Goal: Task Accomplishment & Management: Use online tool/utility

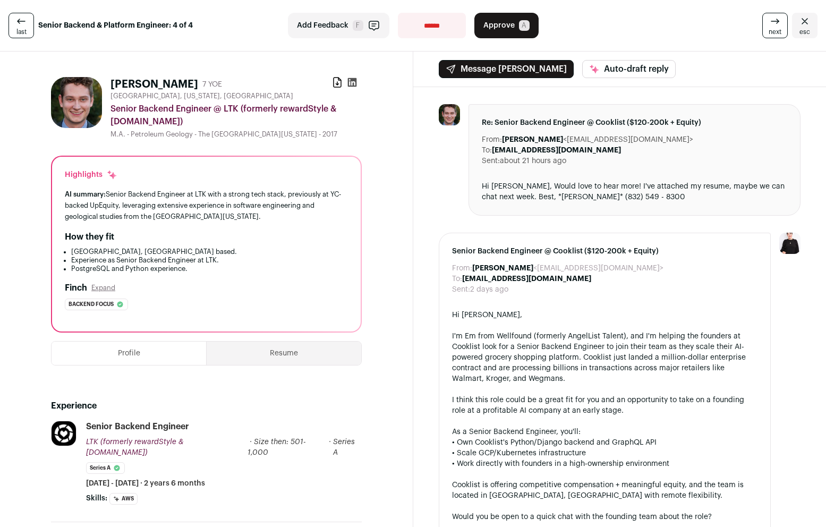
click at [347, 82] on icon at bounding box center [352, 82] width 11 height 11
click at [511, 24] on button "Approve A" at bounding box center [506, 25] width 64 height 25
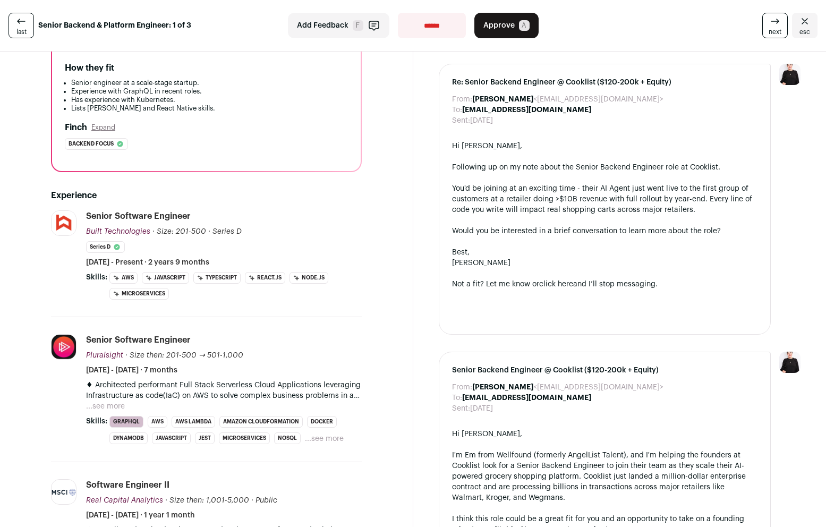
scroll to position [296, 0]
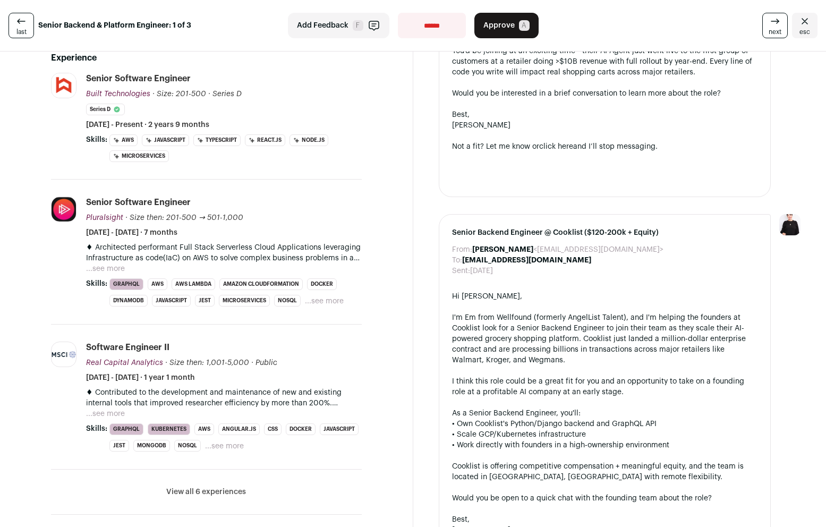
click at [105, 412] on button "...see more" at bounding box center [105, 413] width 39 height 11
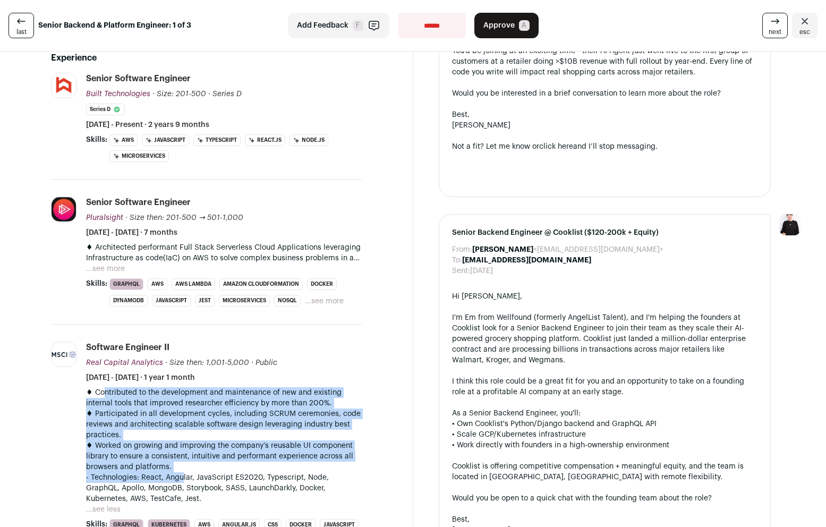
drag, startPoint x: 105, startPoint y: 393, endPoint x: 181, endPoint y: 474, distance: 111.6
click at [181, 474] on div "♦ Contributed to the development and maintenance of new and existing internal t…" at bounding box center [224, 445] width 276 height 117
click at [181, 474] on p "- Technologies: React, Angular, JavaScript ES2020, Typescript, Node, GraphQL, A…" at bounding box center [224, 488] width 276 height 32
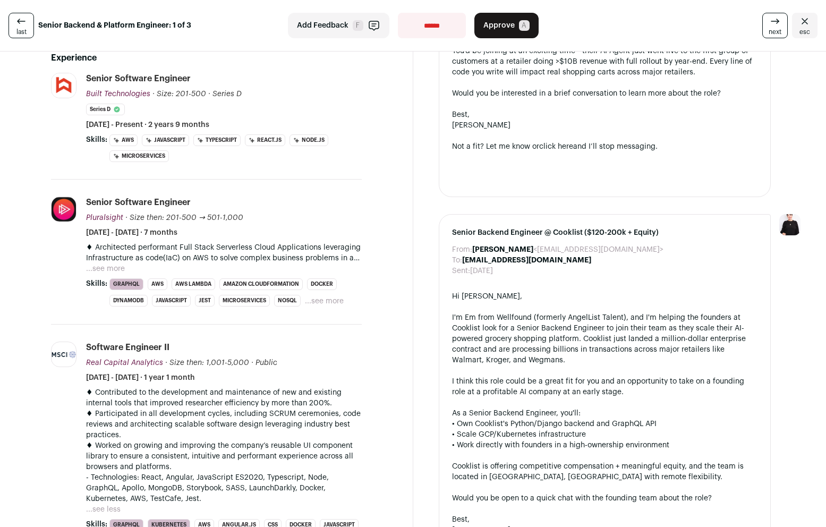
click at [113, 267] on button "...see more" at bounding box center [105, 268] width 39 height 11
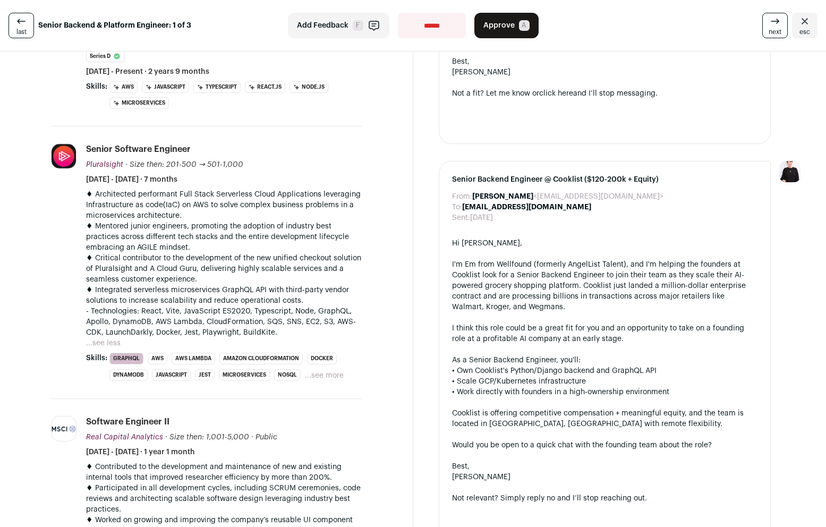
scroll to position [598, 0]
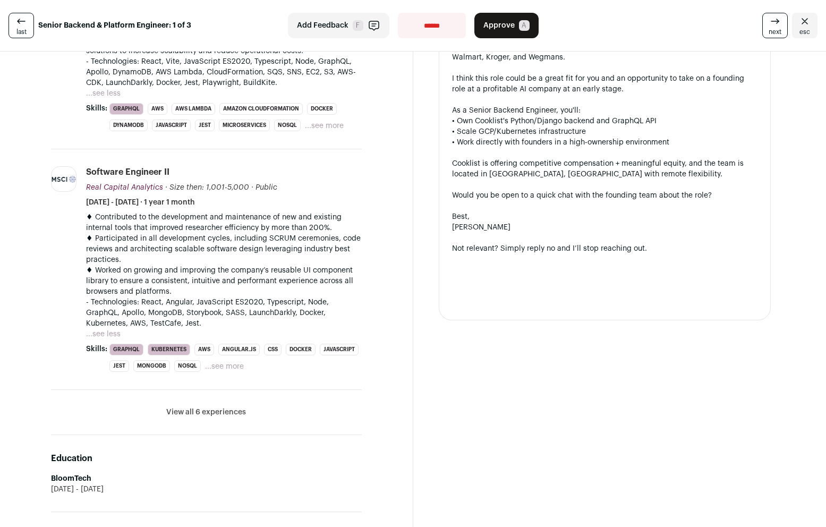
click at [220, 408] on button "View all 6 experiences" at bounding box center [206, 412] width 80 height 11
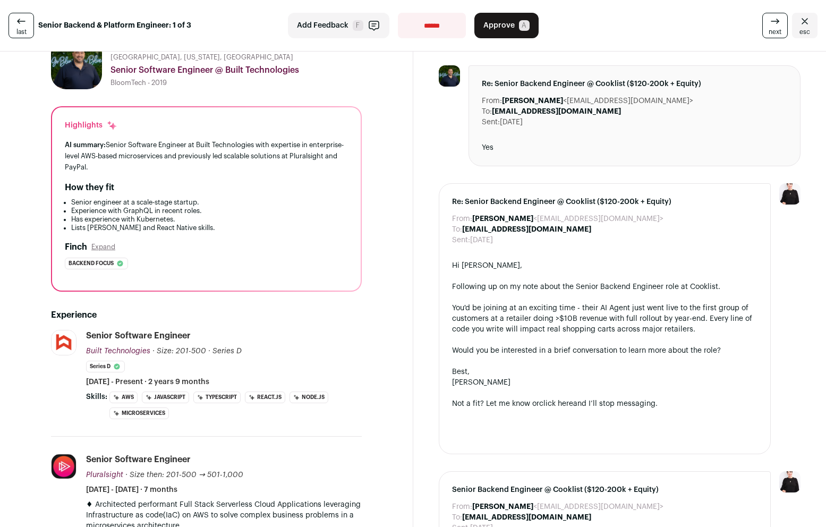
scroll to position [0, 0]
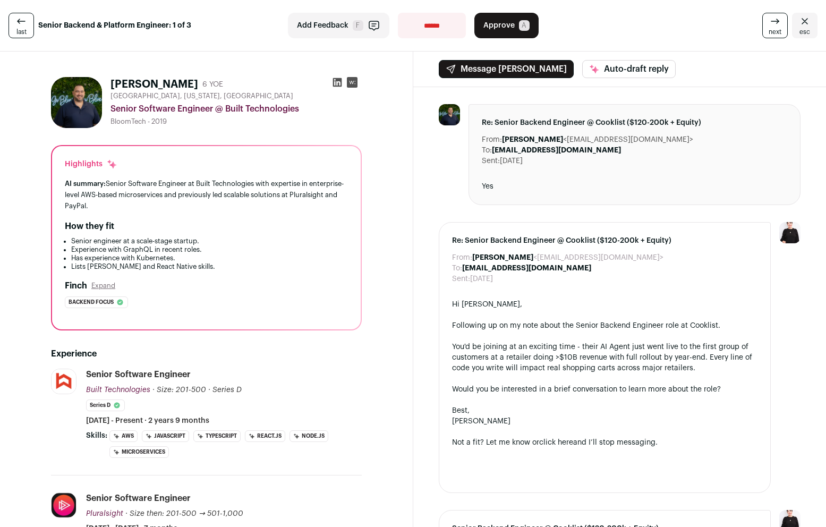
click at [657, 20] on link "next" at bounding box center [774, 25] width 25 height 25
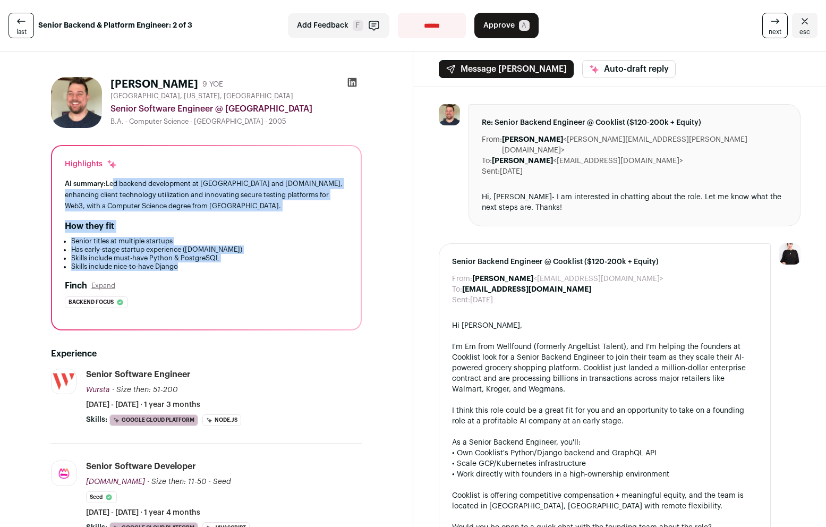
drag, startPoint x: 113, startPoint y: 179, endPoint x: 259, endPoint y: 269, distance: 170.9
click at [259, 269] on div "Highlights AI summary: Led backend development at [GEOGRAPHIC_DATA] and [DOMAIN…" at bounding box center [206, 237] width 308 height 183
click at [259, 269] on li "Skills include nice-to-have Django" at bounding box center [209, 266] width 277 height 8
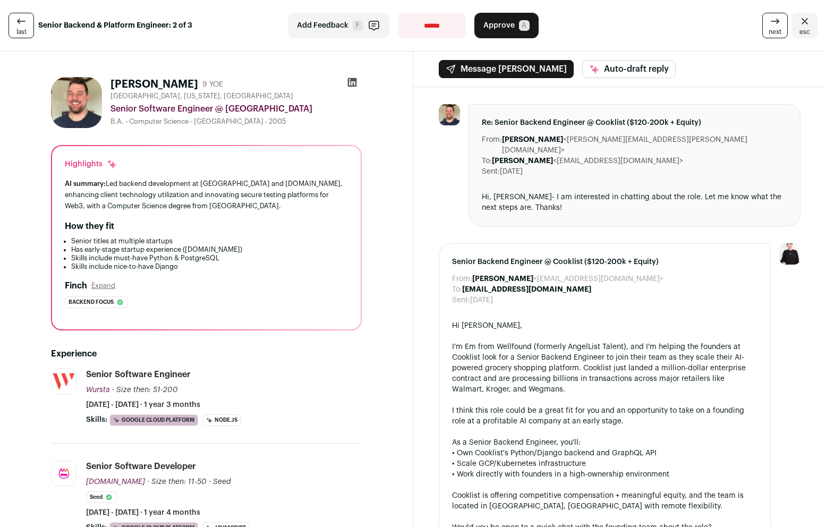
click at [492, 28] on span "Approve" at bounding box center [498, 25] width 31 height 11
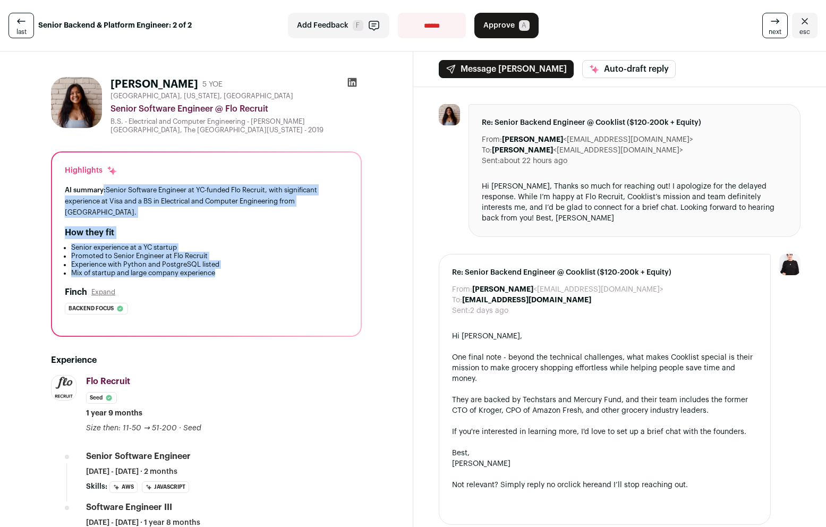
drag, startPoint x: 103, startPoint y: 188, endPoint x: 244, endPoint y: 261, distance: 158.9
click at [244, 261] on div "Highlights AI summary: Senior Software Engineer at YC-funded Flo Recruit, with …" at bounding box center [206, 243] width 308 height 183
click at [244, 269] on li "Mix of startup and large company experience" at bounding box center [209, 273] width 277 height 8
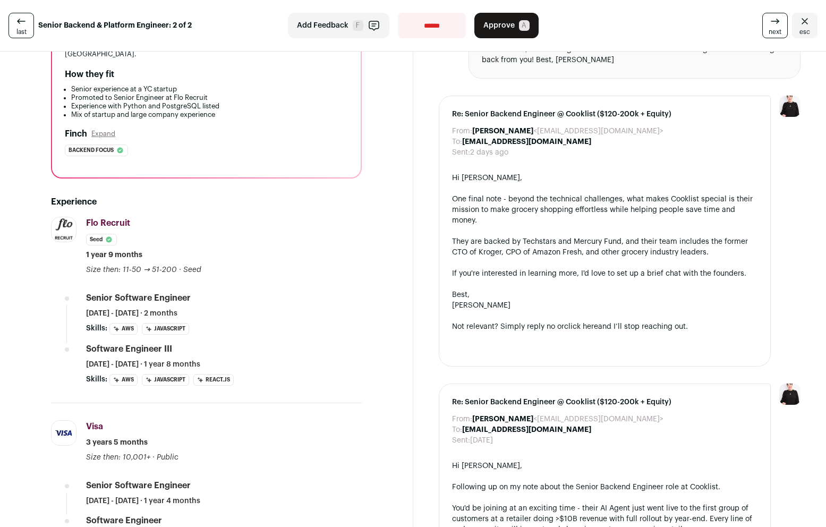
scroll to position [318, 0]
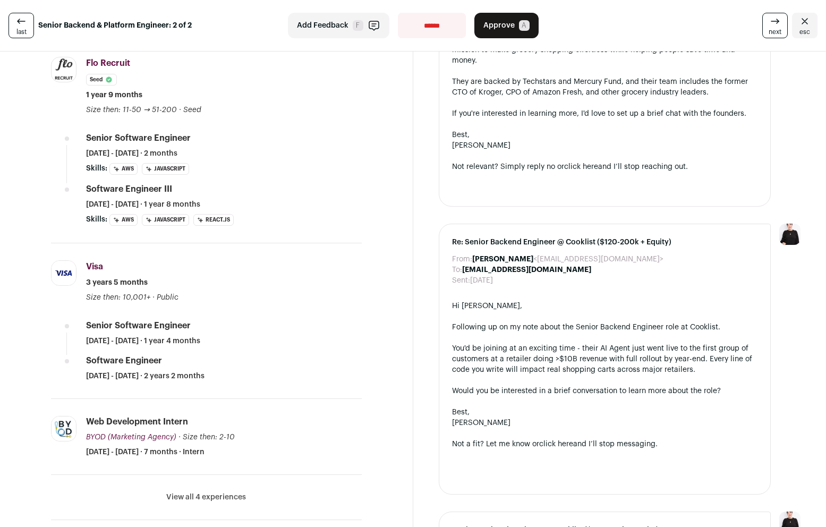
click at [218, 492] on button "View all 4 experiences" at bounding box center [206, 497] width 80 height 11
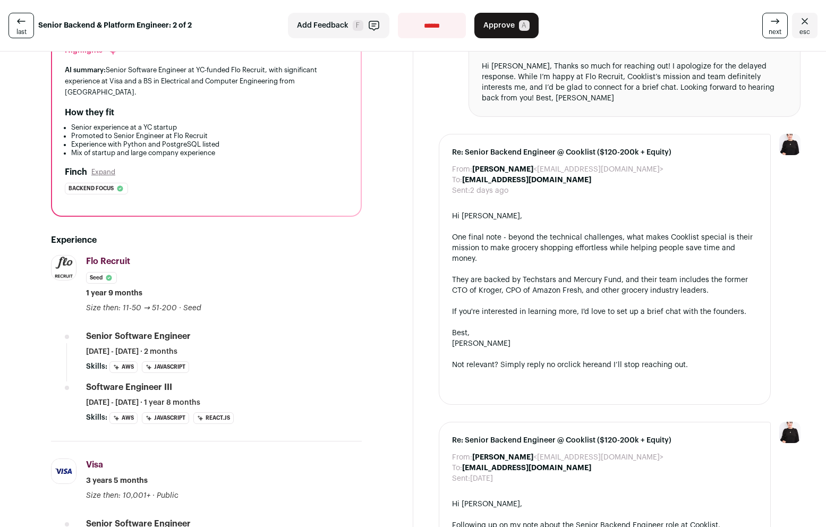
scroll to position [2, 0]
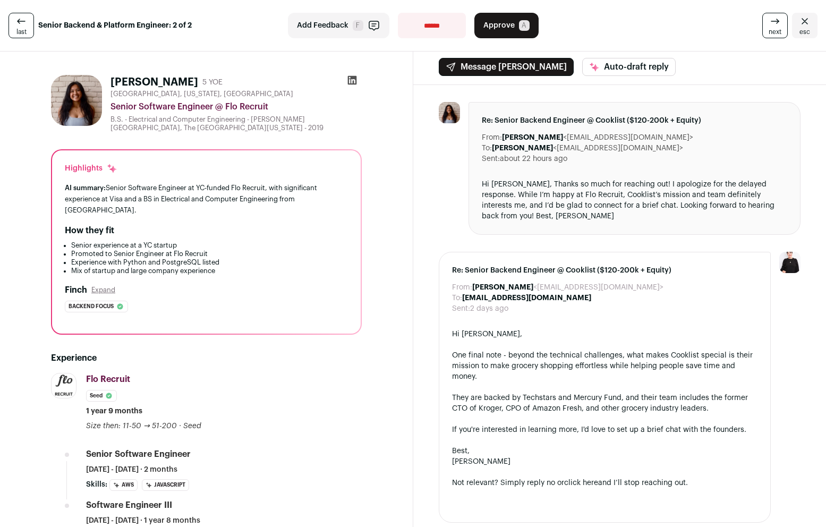
click at [501, 28] on span "Approve" at bounding box center [498, 25] width 31 height 11
